Goal: Transaction & Acquisition: Purchase product/service

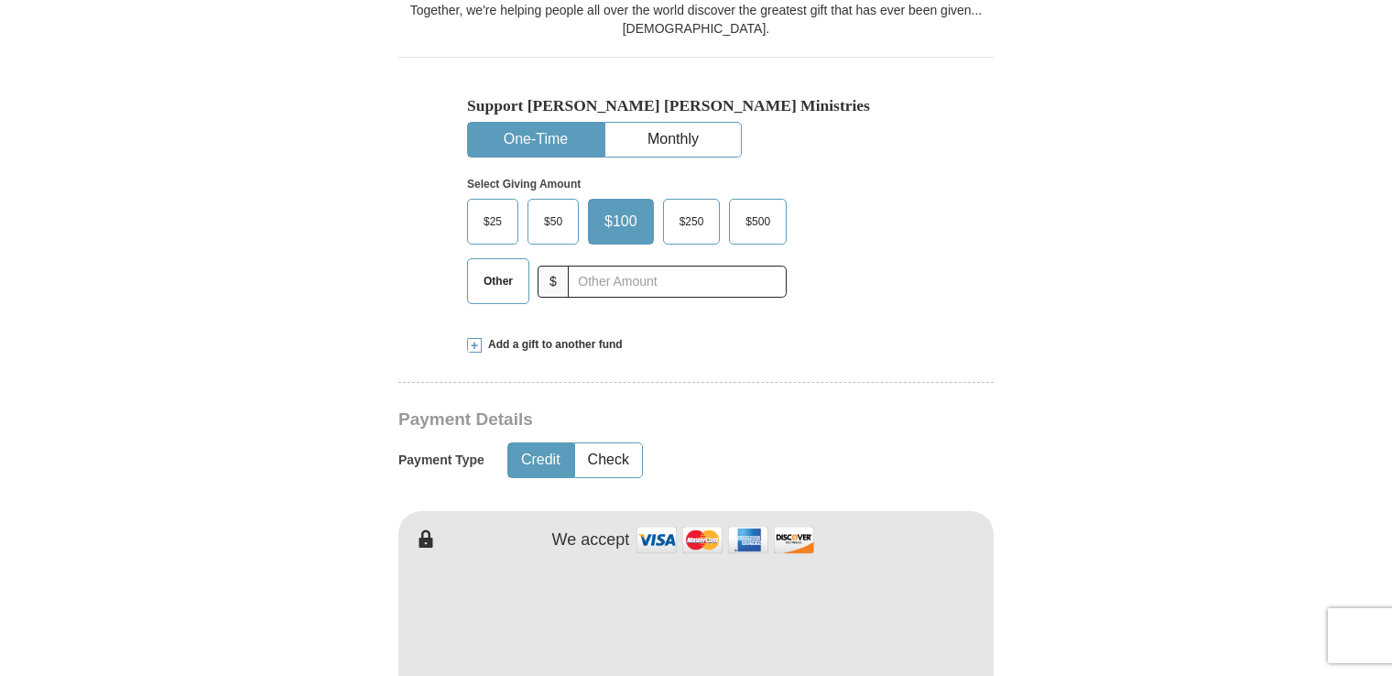
scroll to position [533, 0]
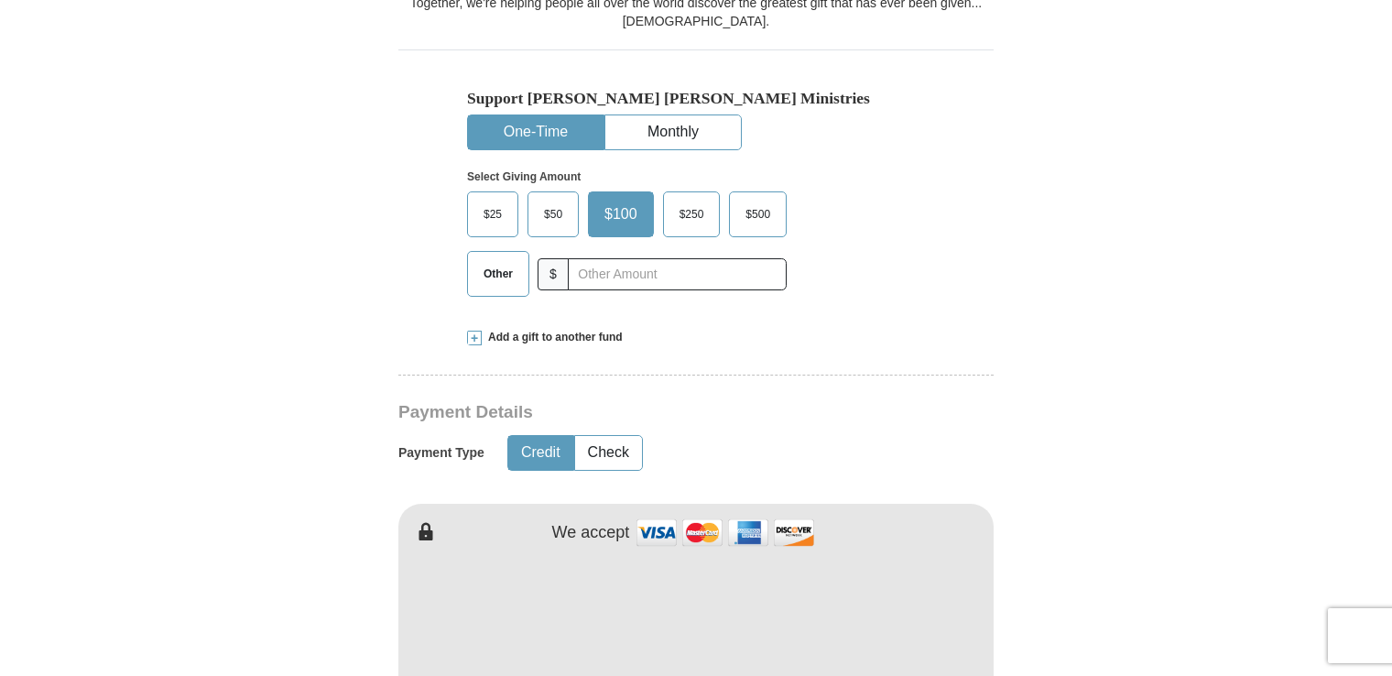
click at [517, 334] on span "Add a gift to another fund" at bounding box center [552, 338] width 141 height 16
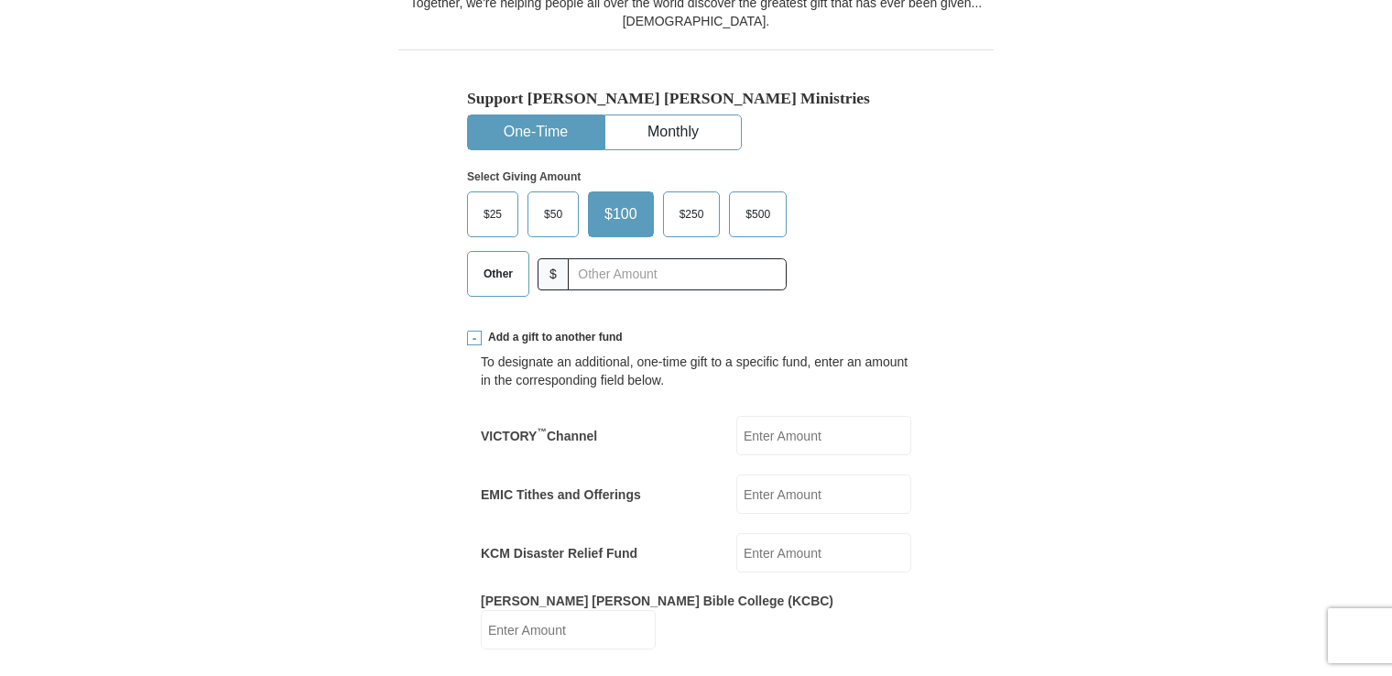
click at [494, 263] on span "Other" at bounding box center [498, 273] width 48 height 27
click at [0, 0] on input "Other" at bounding box center [0, 0] width 0 height 0
click at [771, 493] on input "EMIC Tithes and Offerings" at bounding box center [823, 493] width 175 height 39
type input "50.00"
type input "50"
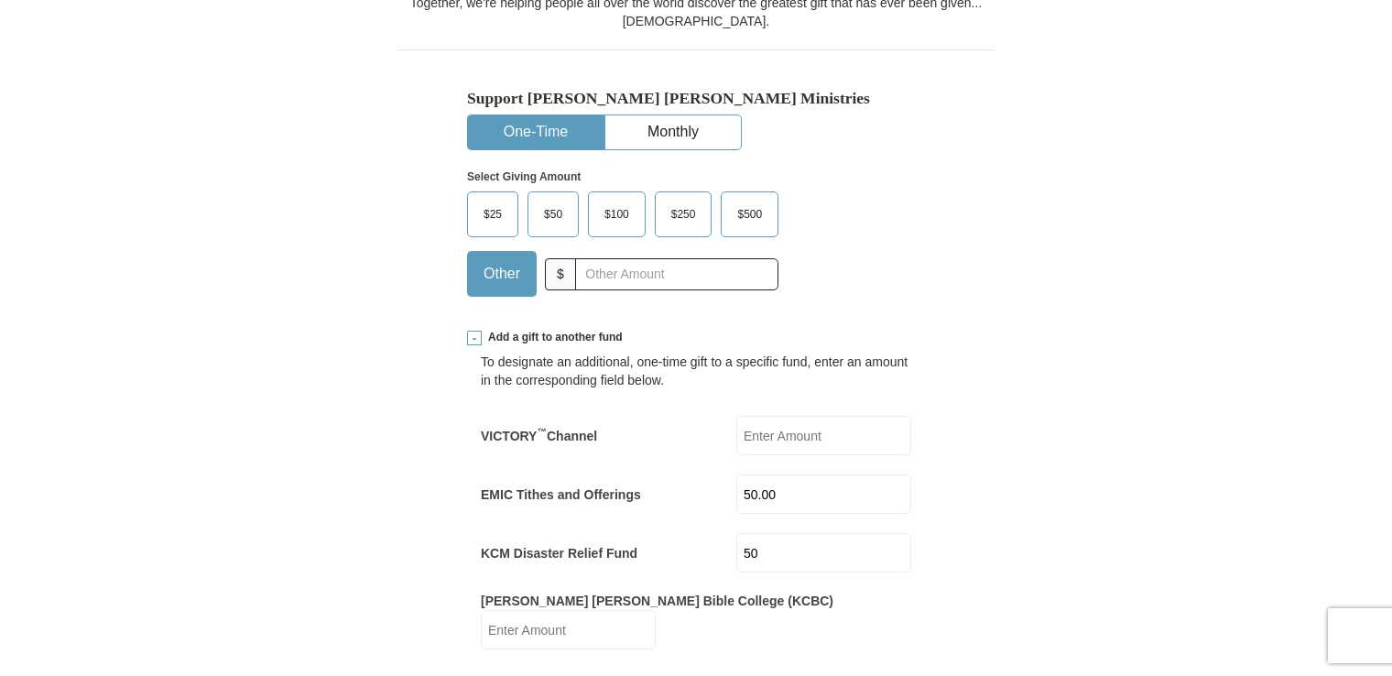
type input "[PERSON_NAME]"
type input "[EMAIL_ADDRESS][US_STATE][DOMAIN_NAME]"
type input "PO Box 11"
type input "Rapidan"
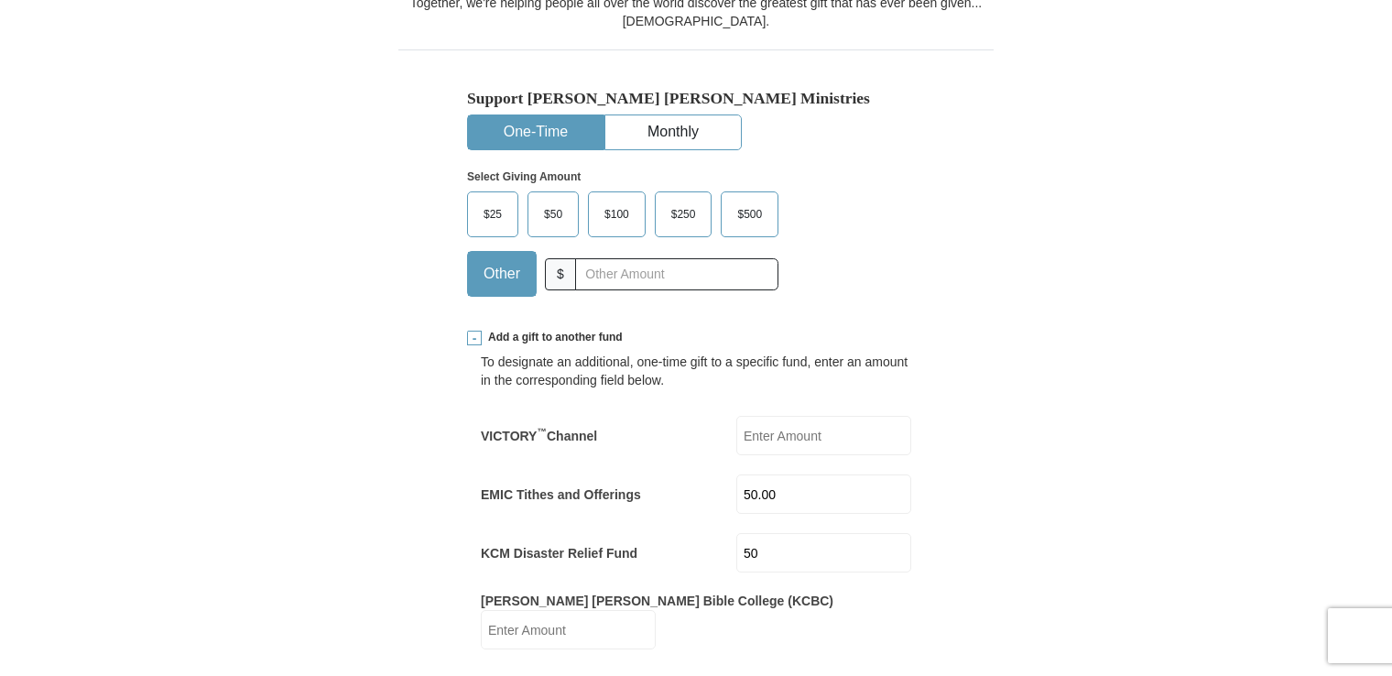
select select "VA"
type input "22733"
type input "4349240151"
click at [766, 551] on input "50" at bounding box center [823, 552] width 175 height 39
type input "50.00"
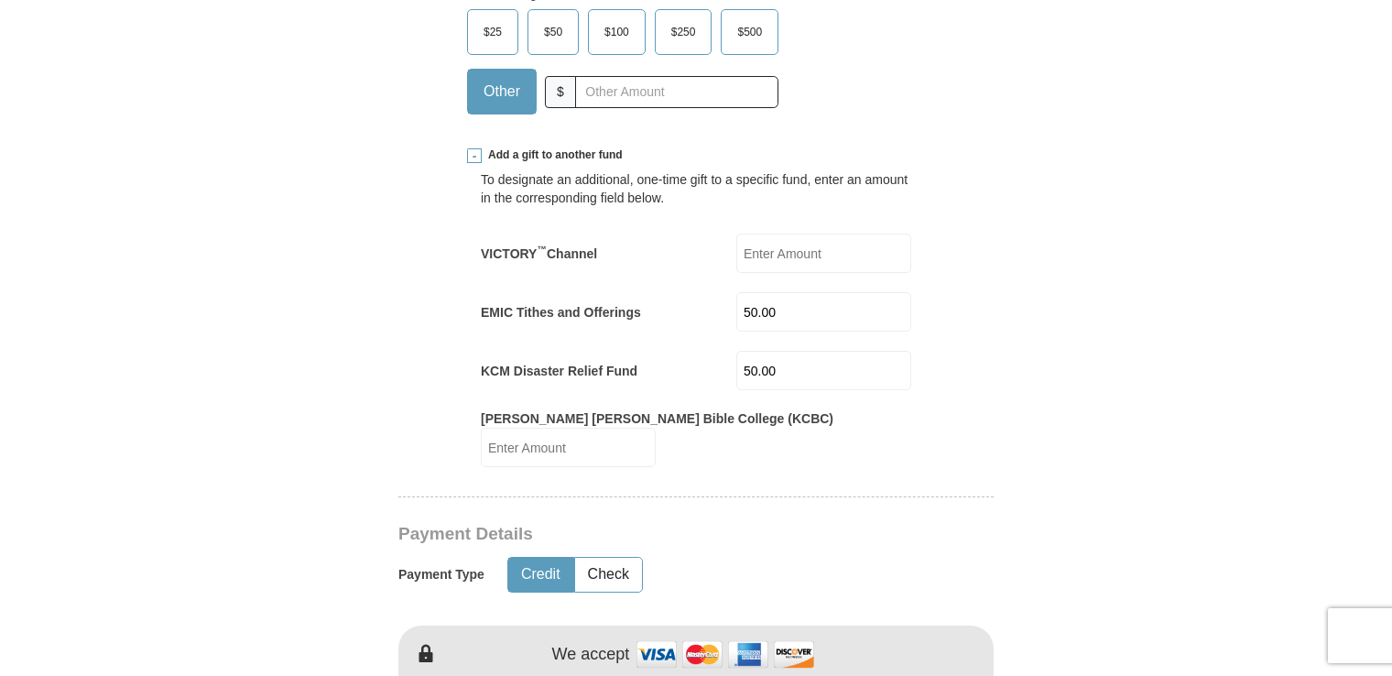
scroll to position [720, 0]
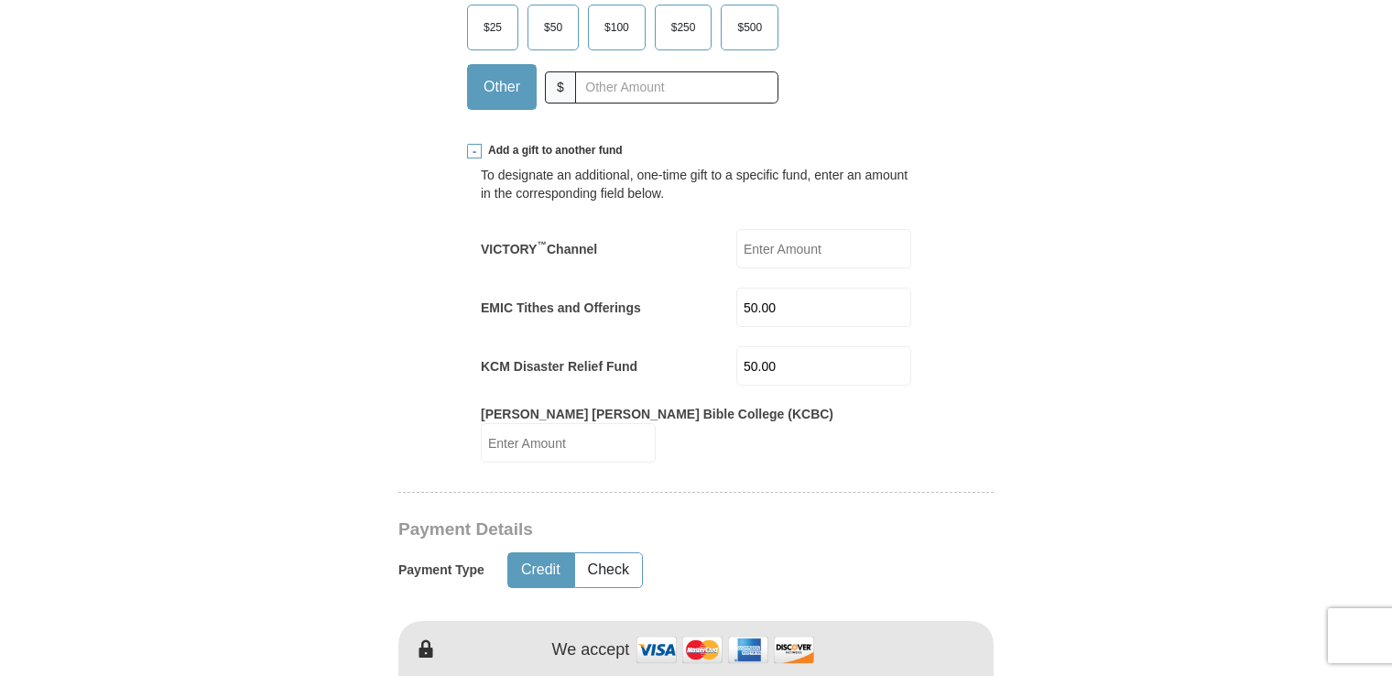
click at [758, 245] on input "VICTORY ™ Channel" at bounding box center [823, 248] width 175 height 39
type input "50.00"
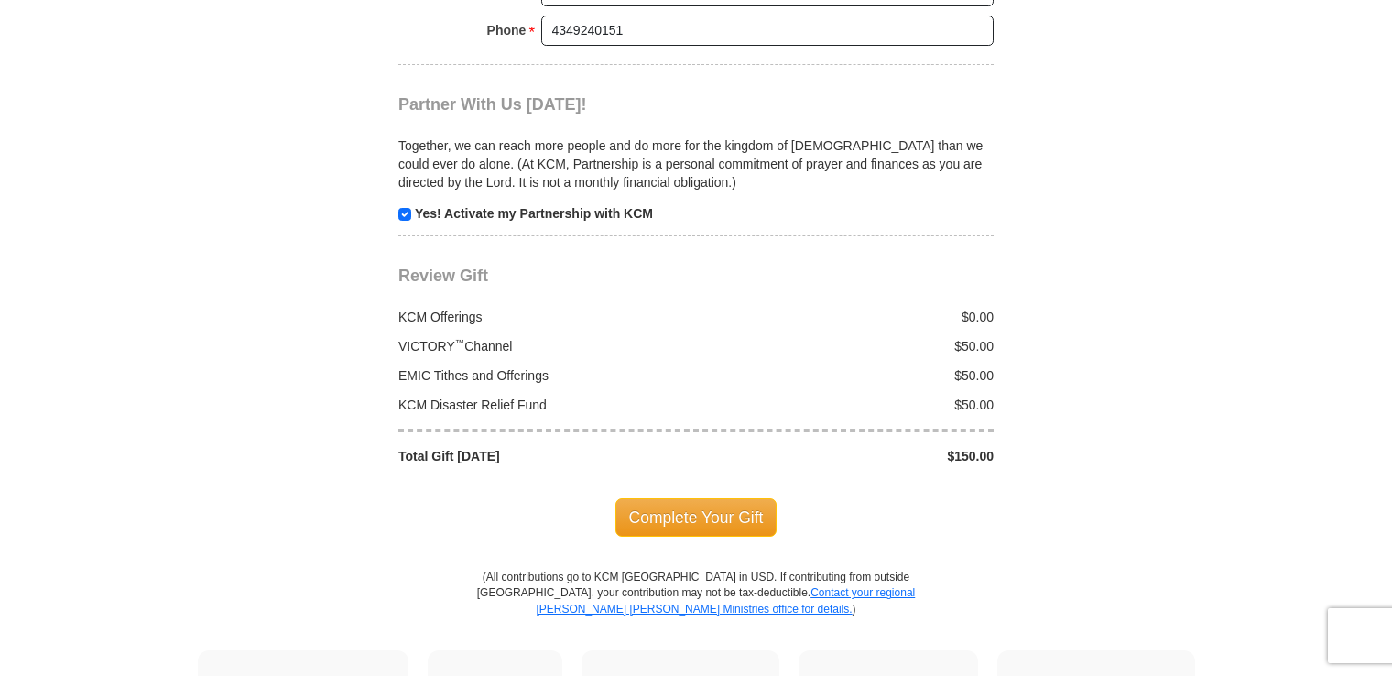
scroll to position [2082, 0]
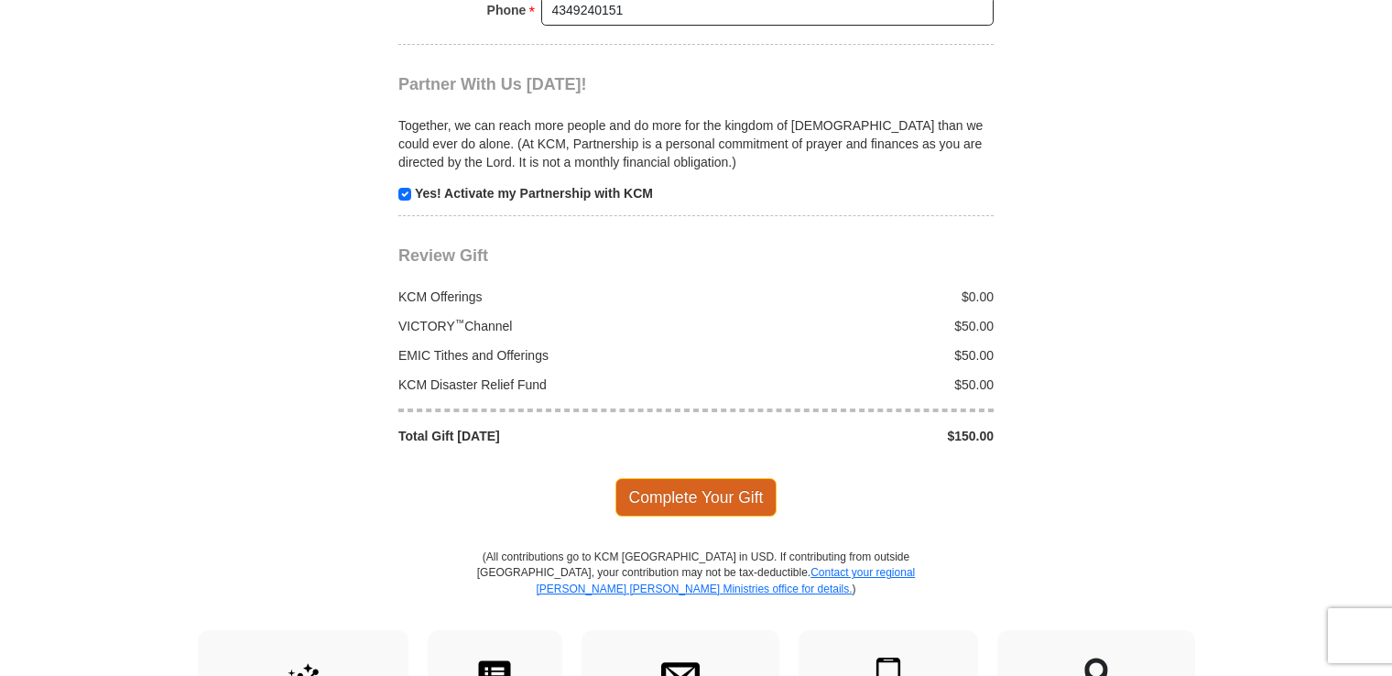
click at [692, 478] on span "Complete Your Gift" at bounding box center [697, 497] width 162 height 38
